Goal: Information Seeking & Learning: Learn about a topic

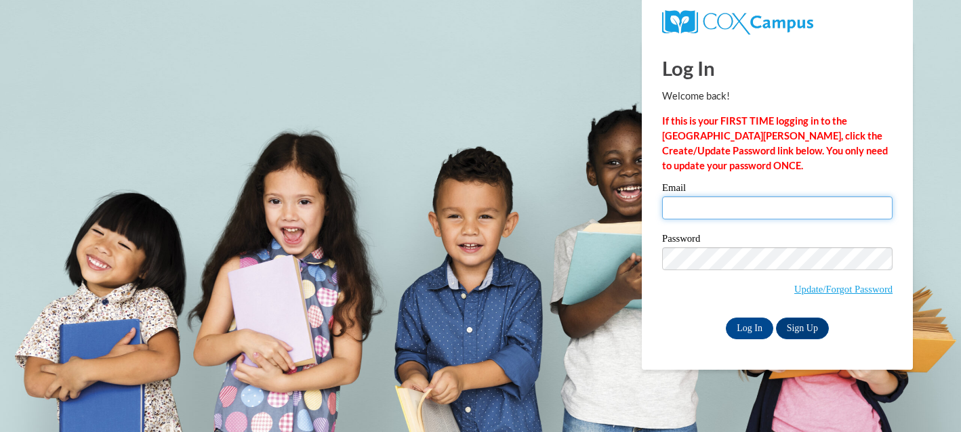
click at [767, 211] on input "Email" at bounding box center [777, 207] width 230 height 23
type input "momofsela@gmail.com"
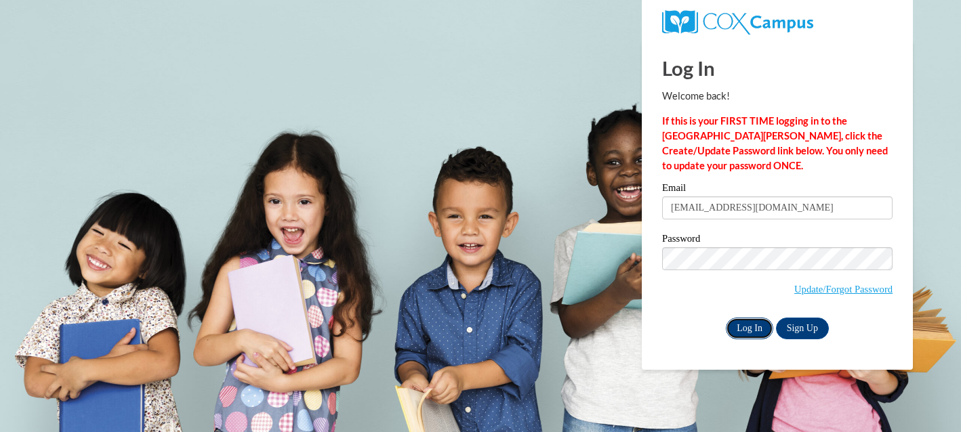
click at [753, 329] on input "Log In" at bounding box center [748, 329] width 47 height 22
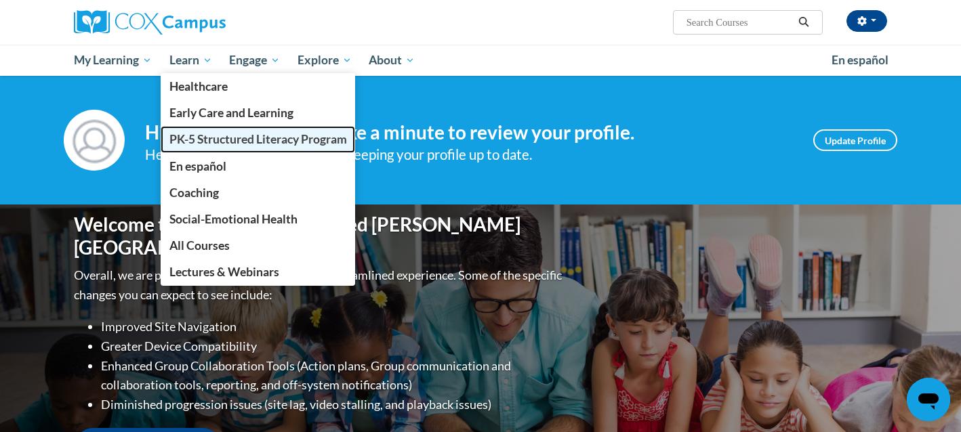
click at [217, 145] on span "PK-5 Structured Literacy Program" at bounding box center [257, 139] width 177 height 14
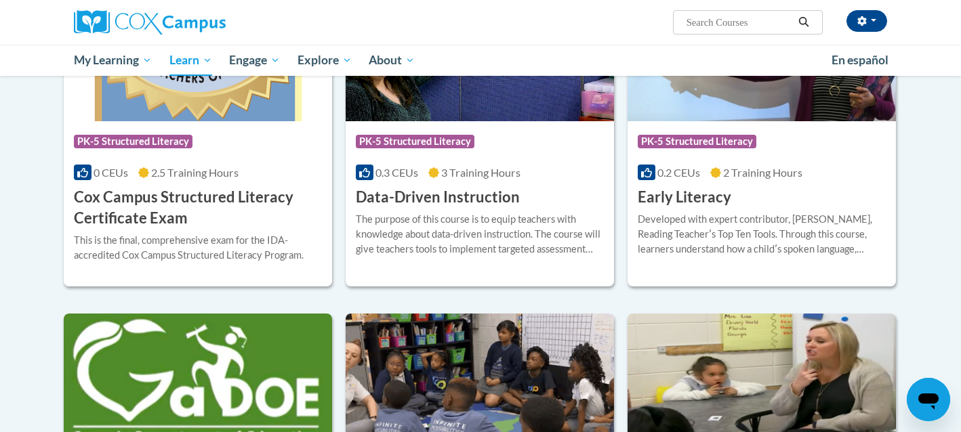
scroll to position [540, 0]
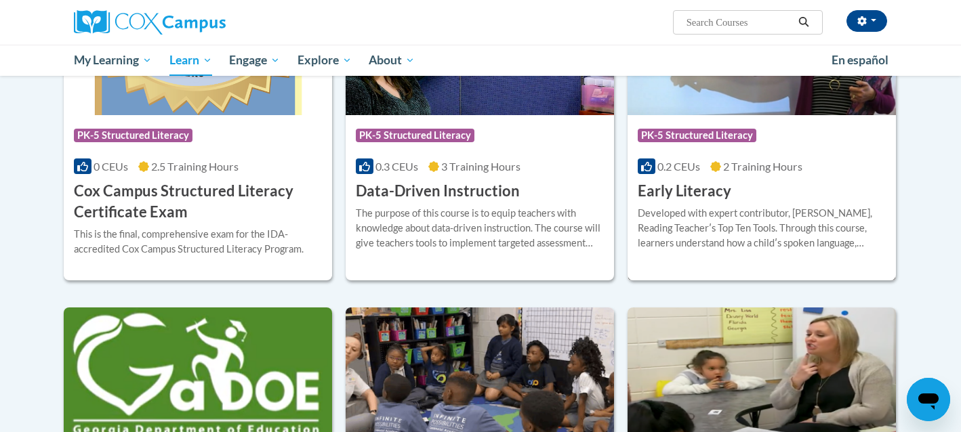
click at [713, 220] on div "Developed with expert contributor, Dr. Deborah Glaser, Reading Teacherʹs Top Te…" at bounding box center [761, 228] width 248 height 45
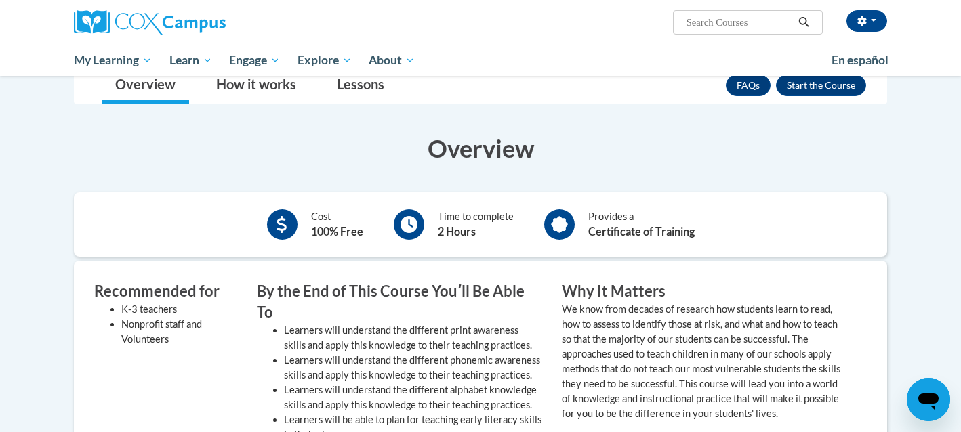
scroll to position [181, 0]
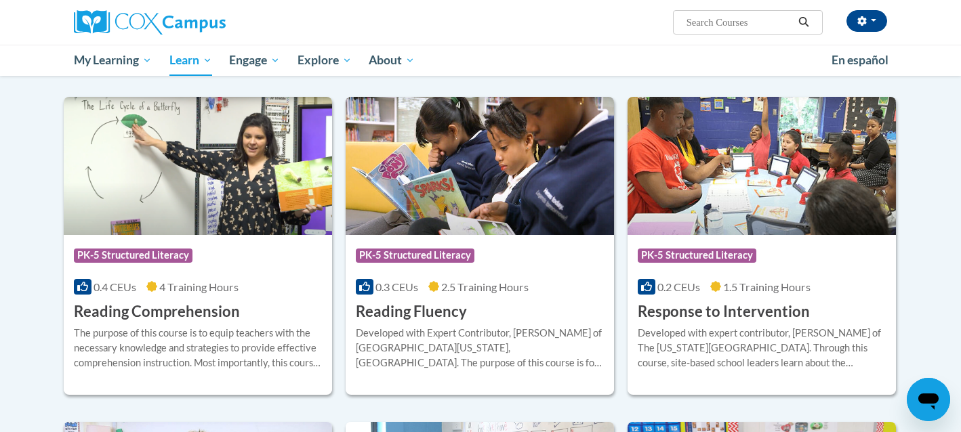
scroll to position [1137, 0]
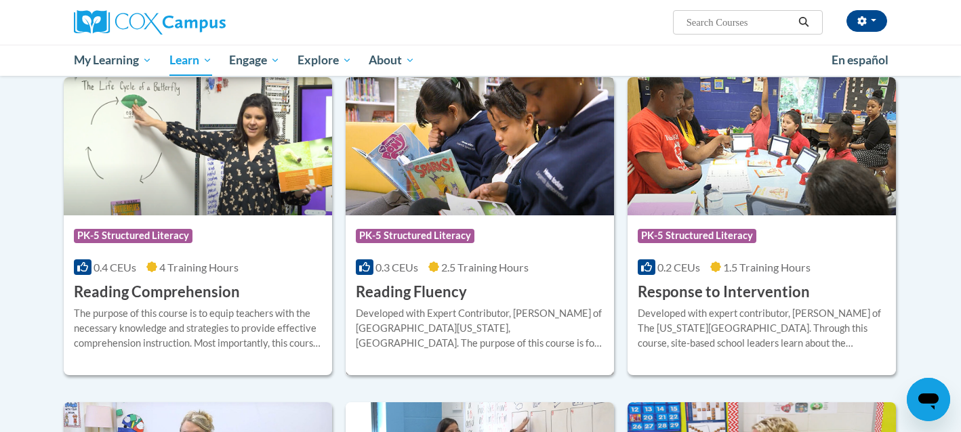
click at [514, 189] on img at bounding box center [479, 146] width 268 height 138
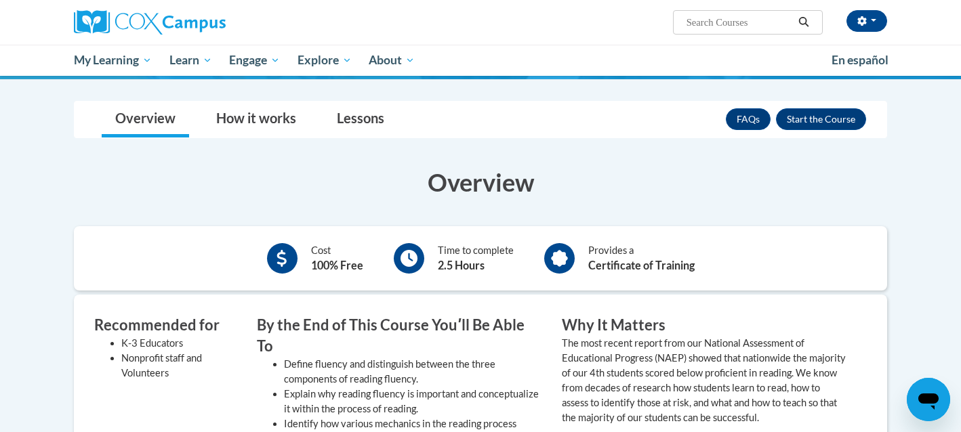
scroll to position [178, 0]
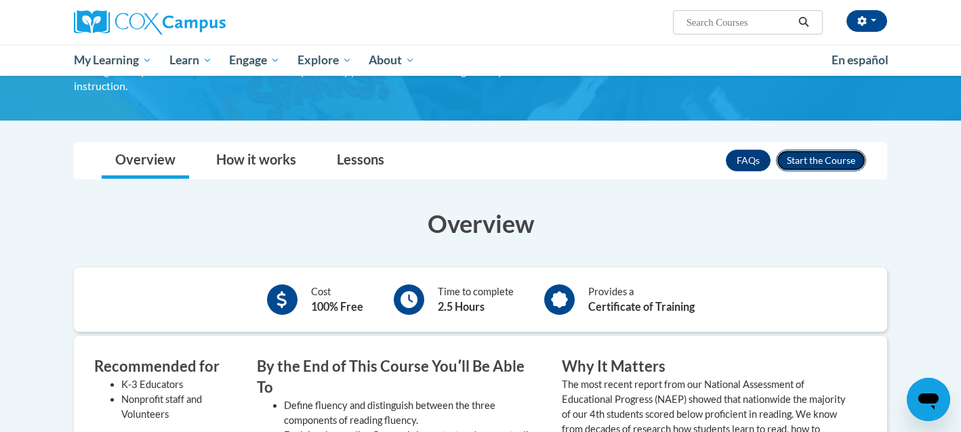
click at [835, 150] on button "Enroll" at bounding box center [821, 161] width 90 height 22
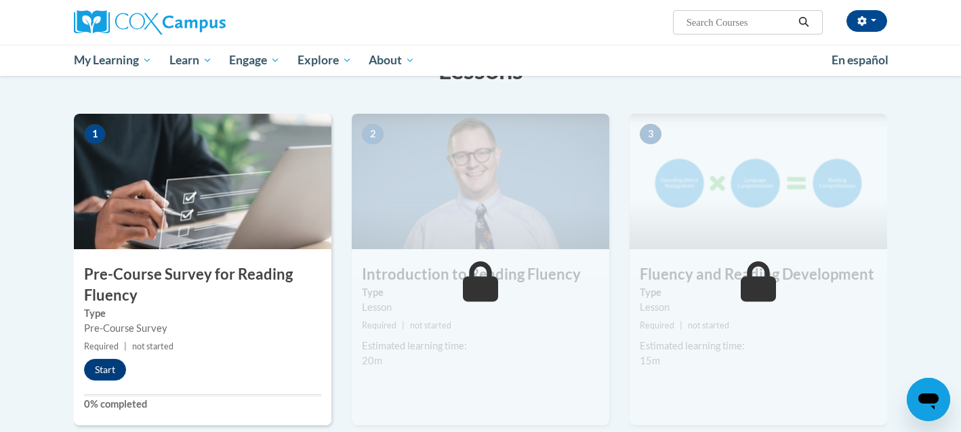
scroll to position [251, 0]
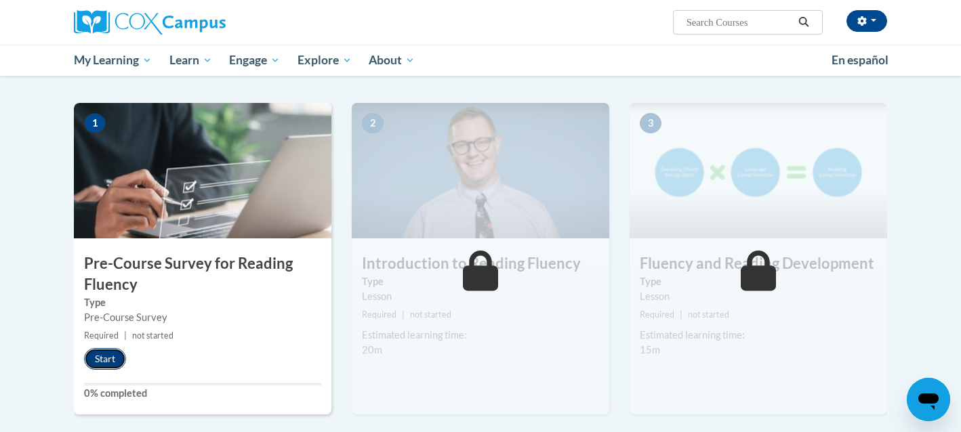
click at [104, 361] on button "Start" at bounding box center [105, 359] width 42 height 22
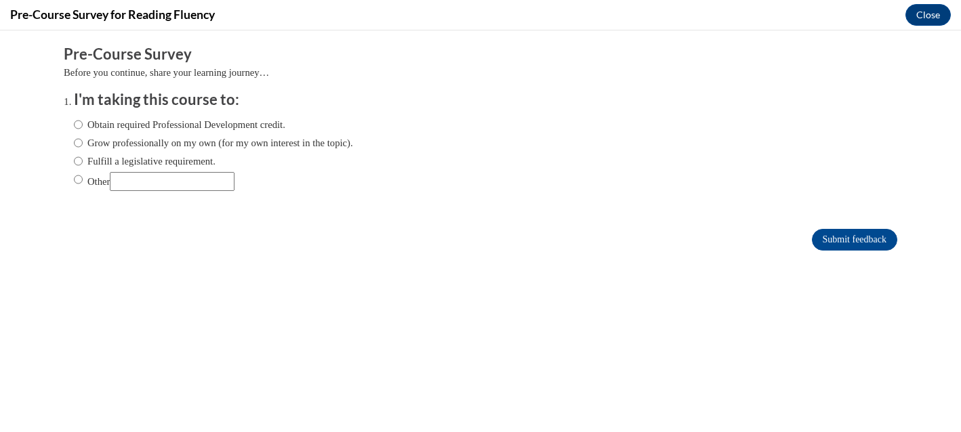
scroll to position [0, 0]
click at [213, 131] on label "Obtain required Professional Development credit." at bounding box center [179, 124] width 211 height 15
click at [83, 131] on input "Obtain required Professional Development credit." at bounding box center [78, 124] width 9 height 15
radio input "true"
click at [862, 238] on input "Submit feedback" at bounding box center [853, 240] width 85 height 22
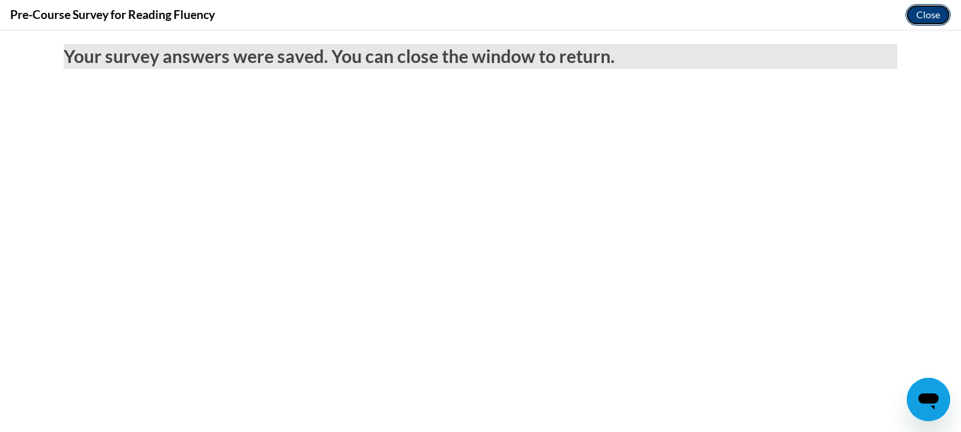
click at [935, 24] on button "Close" at bounding box center [927, 15] width 45 height 22
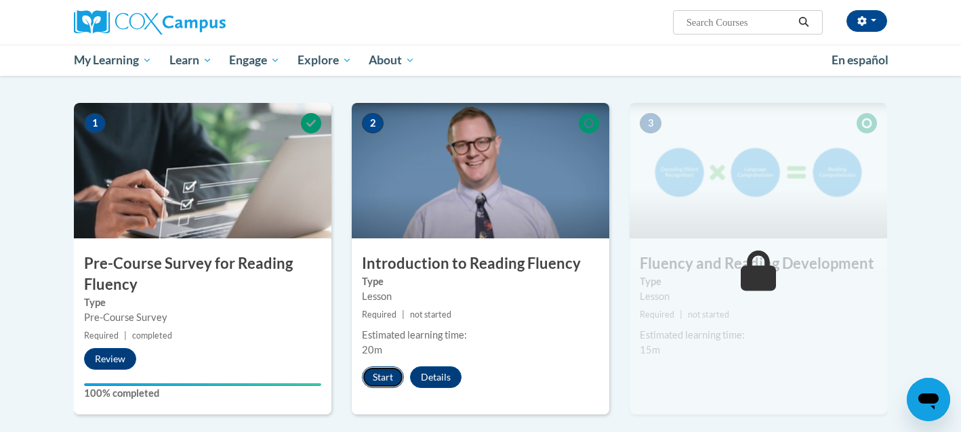
click at [388, 377] on button "Start" at bounding box center [383, 377] width 42 height 22
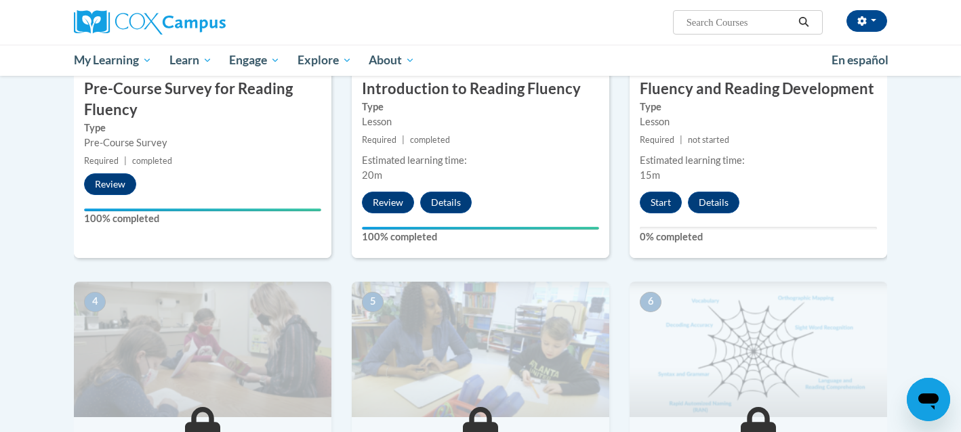
scroll to position [407, 0]
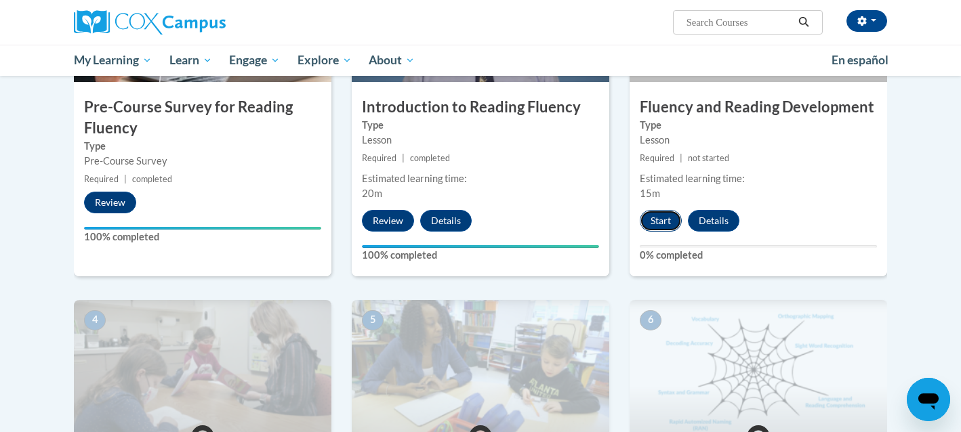
click at [662, 218] on button "Start" at bounding box center [660, 221] width 42 height 22
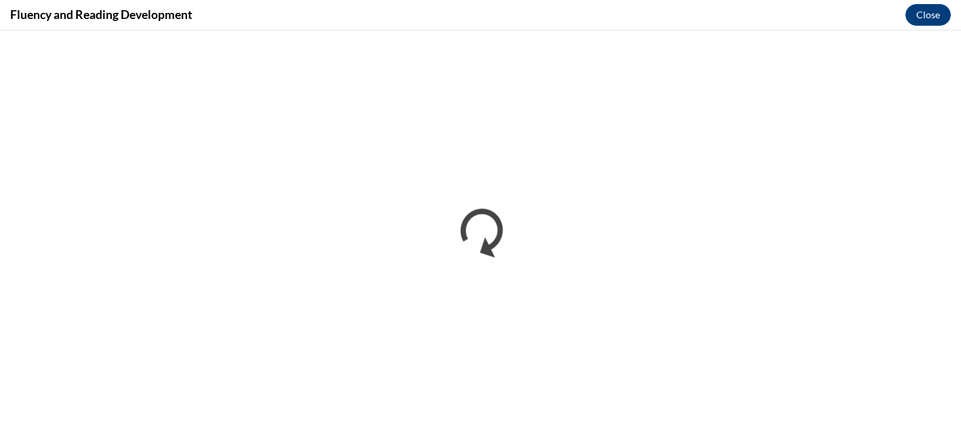
scroll to position [0, 0]
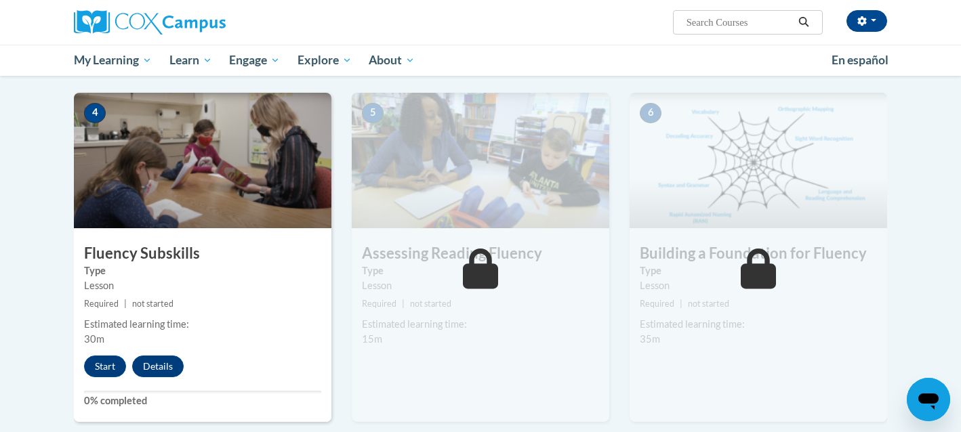
scroll to position [615, 0]
click at [113, 363] on button "Start" at bounding box center [105, 366] width 42 height 22
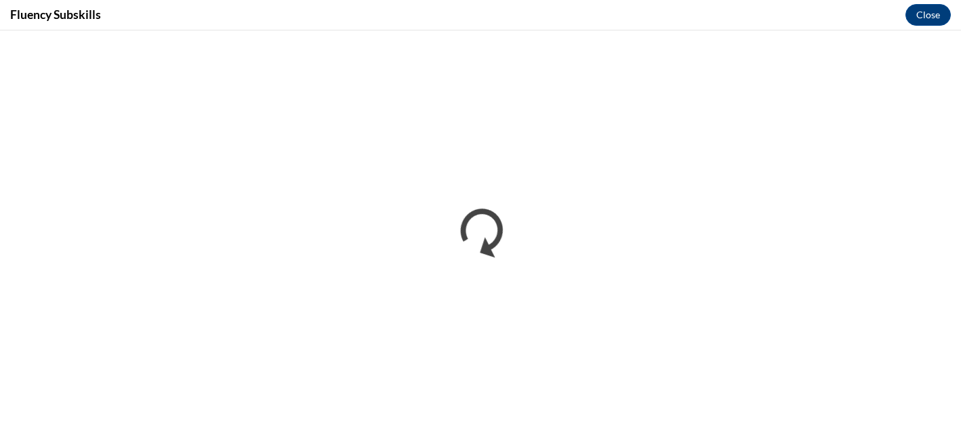
scroll to position [0, 0]
